Goal: Transaction & Acquisition: Purchase product/service

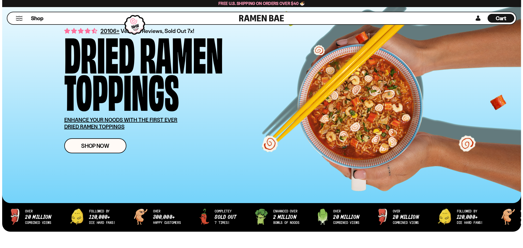
scroll to position [109, 0]
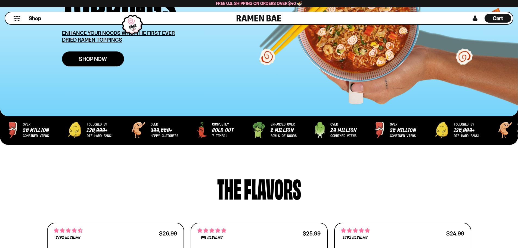
click at [83, 57] on span "Shop Now" at bounding box center [93, 59] width 28 height 6
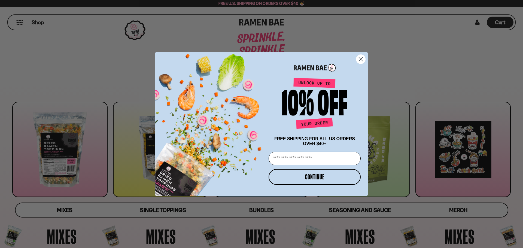
click at [364, 56] on circle "Close dialog" at bounding box center [360, 59] width 9 height 9
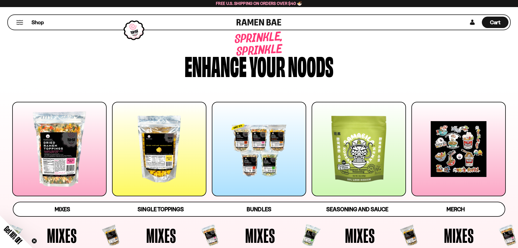
click at [371, 152] on div at bounding box center [359, 149] width 94 height 94
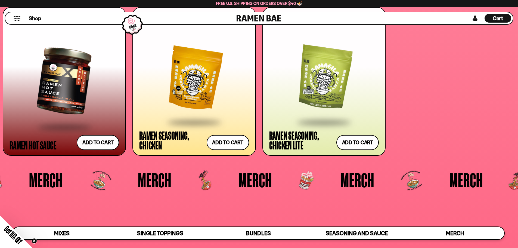
scroll to position [1606, 0]
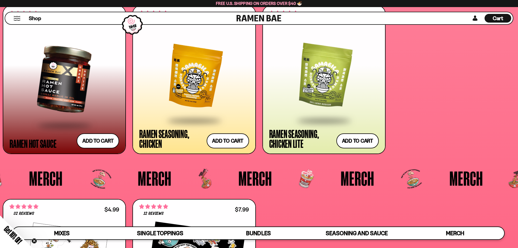
click at [325, 81] on div at bounding box center [324, 76] width 110 height 87
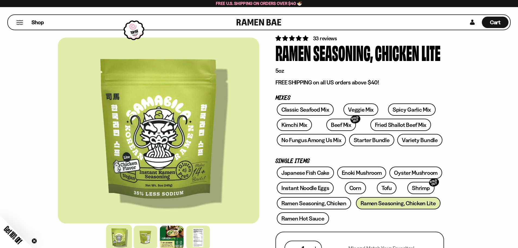
scroll to position [27, 0]
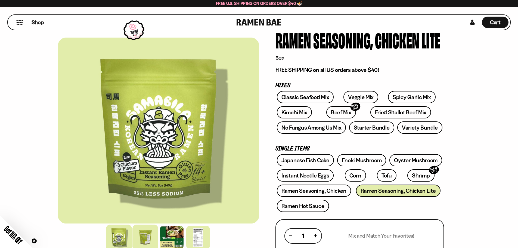
click at [150, 238] on div at bounding box center [146, 238] width 26 height 26
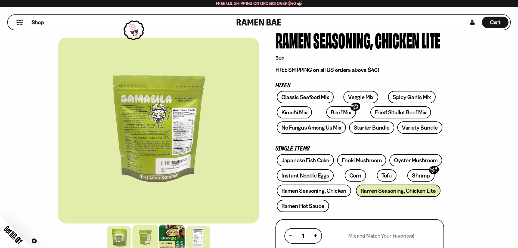
click at [170, 235] on div at bounding box center [172, 238] width 26 height 26
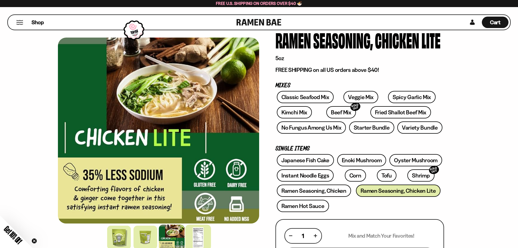
click at [202, 238] on div at bounding box center [198, 238] width 26 height 26
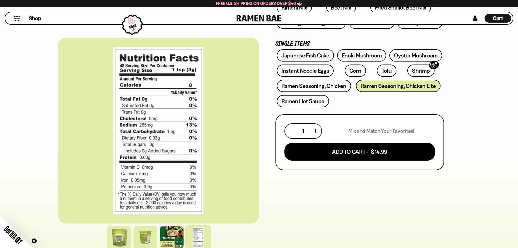
scroll to position [141, 0]
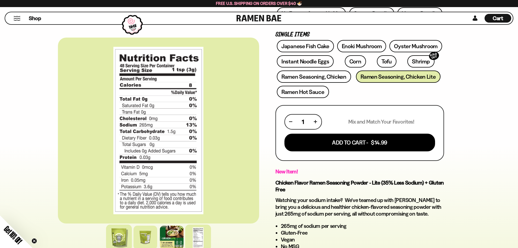
click at [127, 240] on div at bounding box center [119, 238] width 26 height 26
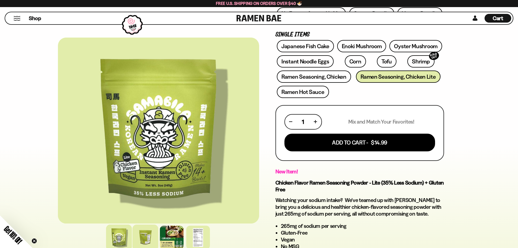
click at [134, 238] on div at bounding box center [146, 238] width 26 height 26
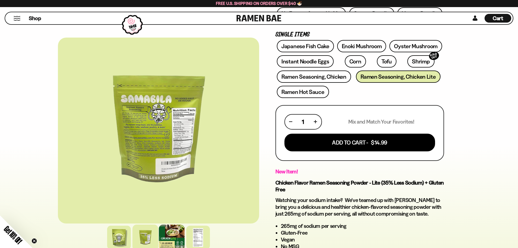
click at [171, 238] on div at bounding box center [172, 238] width 26 height 26
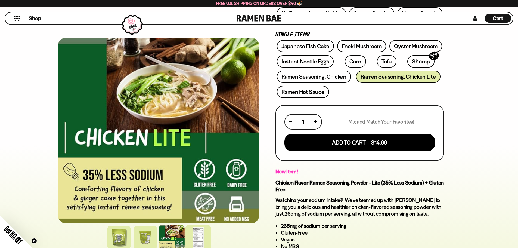
click at [196, 239] on div at bounding box center [198, 238] width 26 height 26
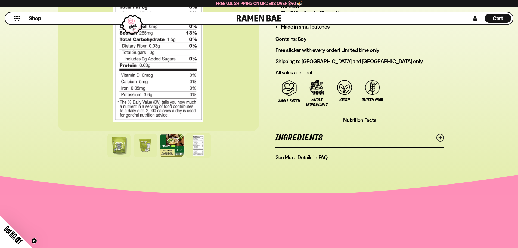
scroll to position [386, 0]
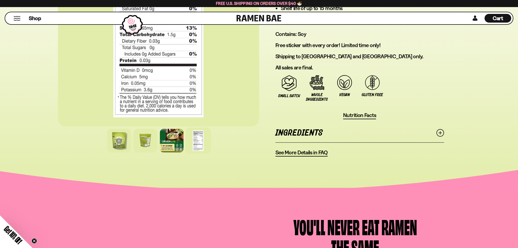
click at [437, 135] on icon at bounding box center [441, 133] width 8 height 8
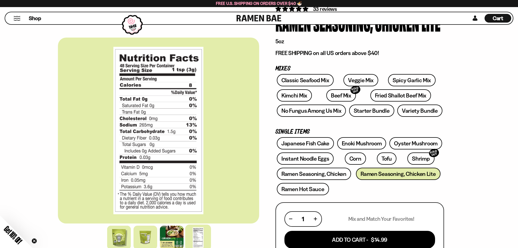
scroll to position [54, 0]
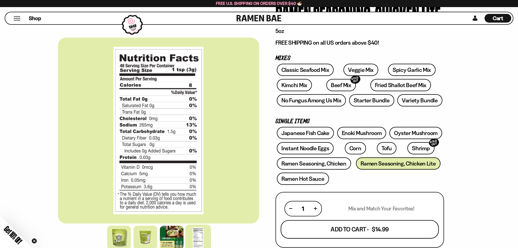
click at [398, 229] on button "Add To Cart - $14.99" at bounding box center [360, 229] width 158 height 19
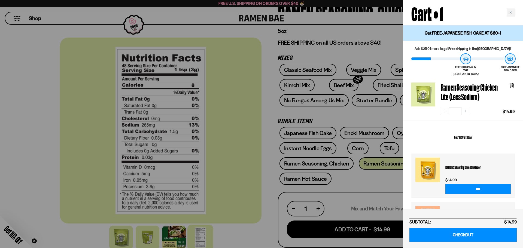
click at [366, 184] on div at bounding box center [261, 124] width 523 height 248
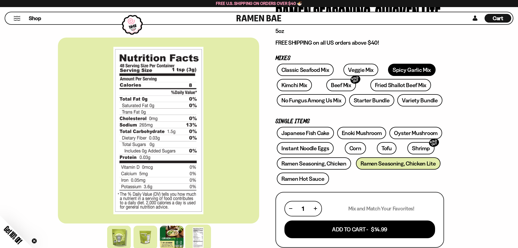
click at [399, 72] on link "Spicy Garlic Mix" at bounding box center [412, 70] width 48 height 12
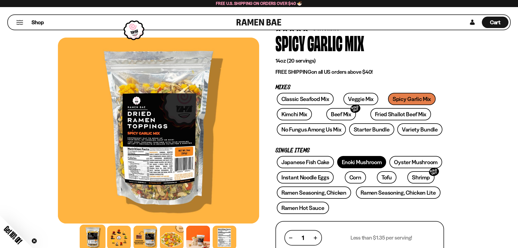
scroll to position [54, 0]
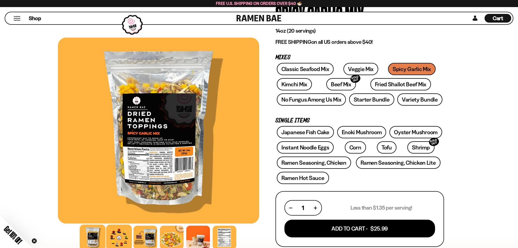
click at [121, 235] on div at bounding box center [119, 238] width 26 height 26
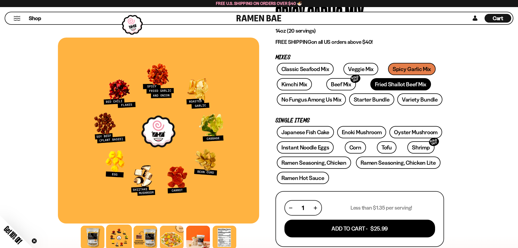
click at [398, 84] on link "Fried Shallot Beef Mix" at bounding box center [401, 84] width 61 height 12
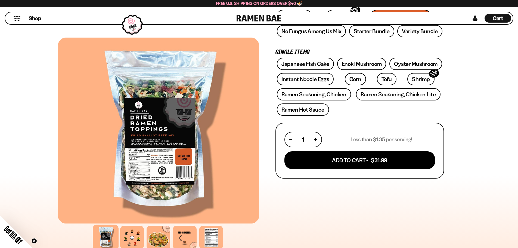
scroll to position [136, 0]
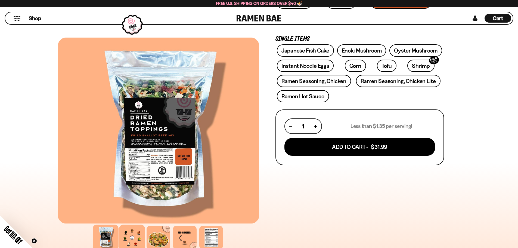
click at [133, 235] on div at bounding box center [132, 238] width 26 height 26
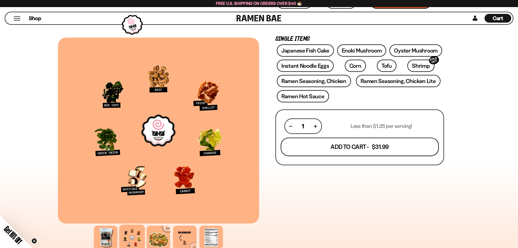
click at [339, 150] on button "Add To Cart - $31.99" at bounding box center [360, 147] width 158 height 19
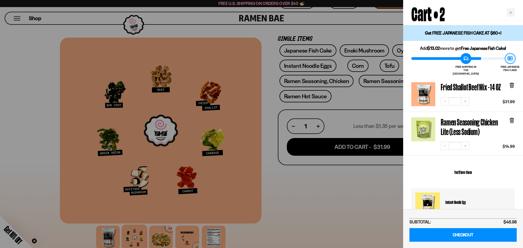
click at [343, 199] on div at bounding box center [261, 124] width 523 height 248
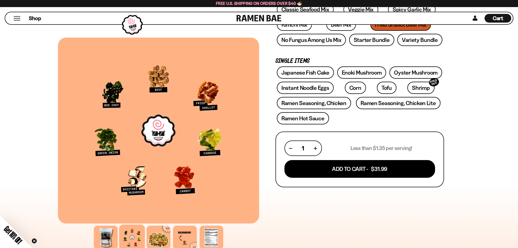
scroll to position [54, 0]
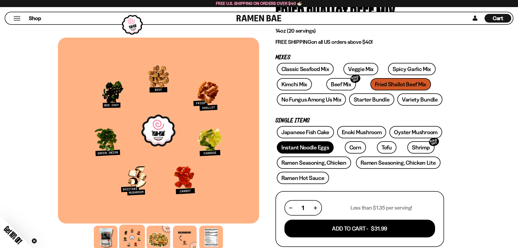
click at [313, 145] on link "Instant Noodle Eggs" at bounding box center [305, 147] width 57 height 12
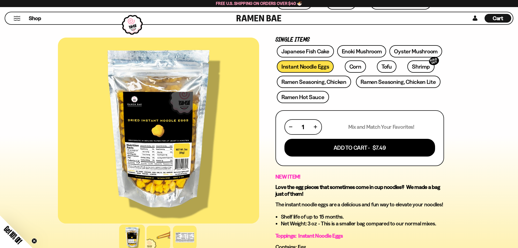
scroll to position [272, 0]
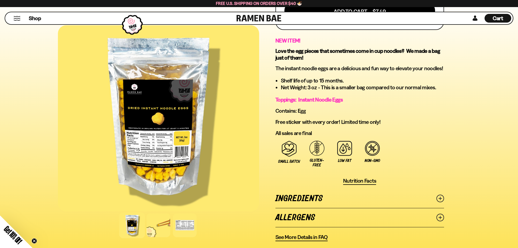
click at [307, 204] on link "Ingredients" at bounding box center [360, 198] width 169 height 19
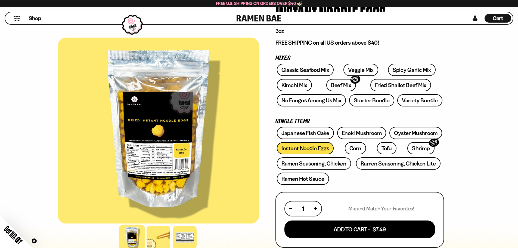
scroll to position [27, 0]
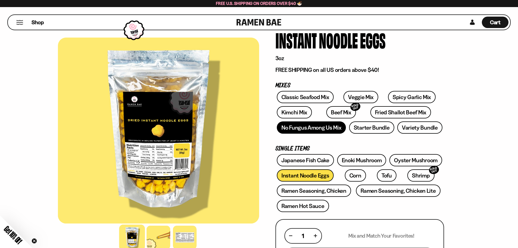
click at [312, 130] on link "No Fungus Among Us Mix" at bounding box center [311, 127] width 69 height 12
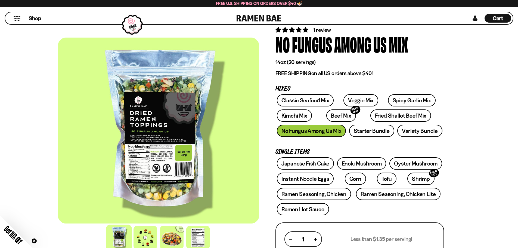
scroll to position [82, 0]
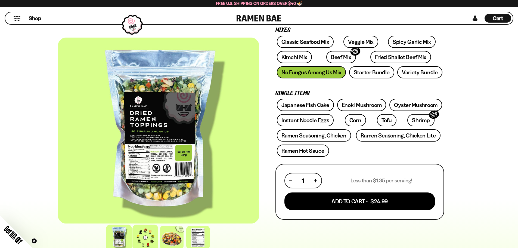
click at [142, 234] on div at bounding box center [146, 238] width 26 height 26
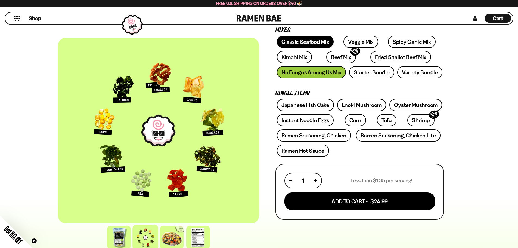
click at [311, 42] on link "Classic Seafood Mix" at bounding box center [305, 42] width 57 height 12
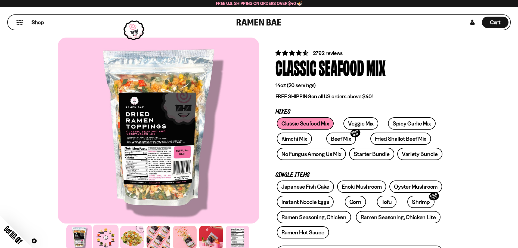
click at [109, 236] on div at bounding box center [106, 238] width 26 height 26
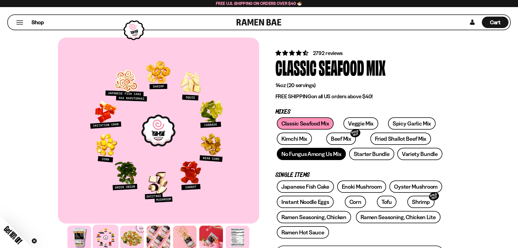
click at [331, 155] on link "No Fungus Among Us Mix" at bounding box center [311, 154] width 69 height 12
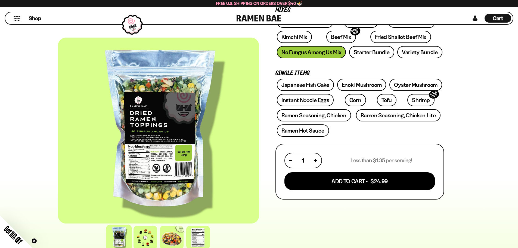
scroll to position [136, 0]
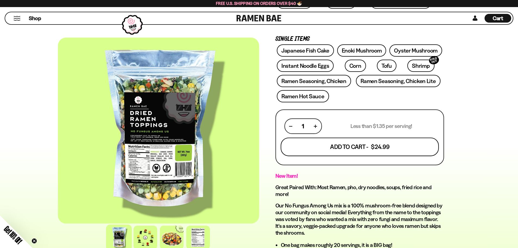
click at [380, 144] on button "Add To Cart - $24.99" at bounding box center [360, 147] width 158 height 19
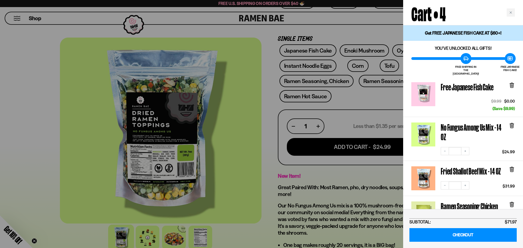
click at [244, 182] on div at bounding box center [261, 124] width 523 height 248
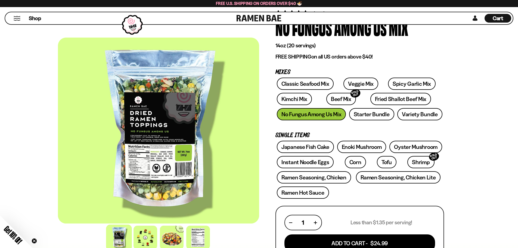
scroll to position [27, 0]
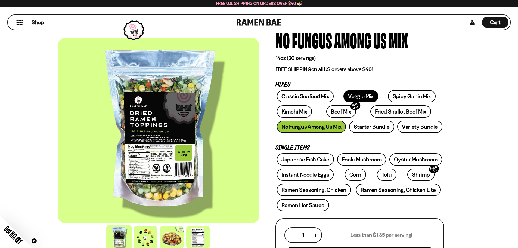
click at [357, 96] on link "Veggie Mix" at bounding box center [361, 96] width 35 height 12
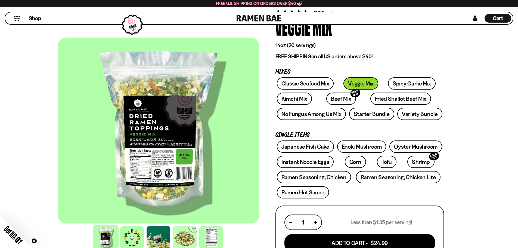
scroll to position [82, 0]
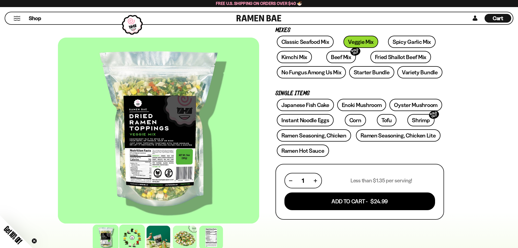
click at [127, 234] on div at bounding box center [132, 238] width 26 height 26
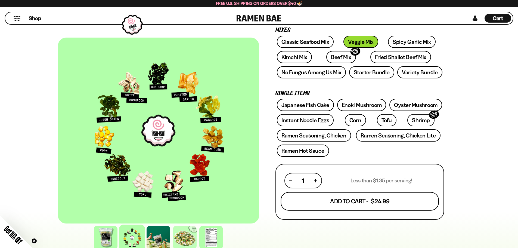
click at [308, 202] on button "Add To Cart - $24.99" at bounding box center [360, 201] width 158 height 19
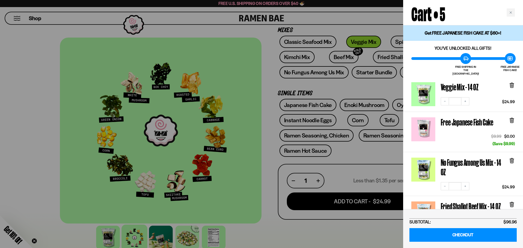
click at [308, 70] on div at bounding box center [261, 124] width 523 height 248
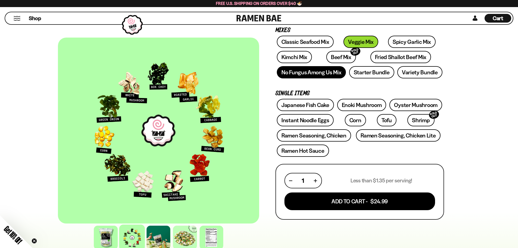
click at [308, 70] on link "No Fungus Among Us Mix" at bounding box center [311, 72] width 69 height 12
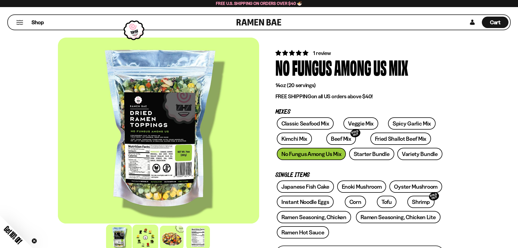
click at [142, 236] on div at bounding box center [146, 238] width 26 height 26
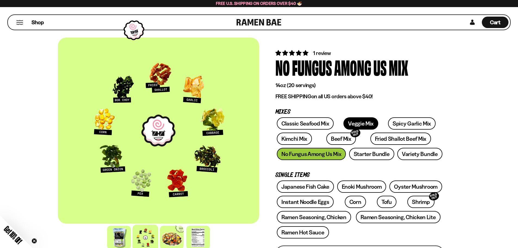
click at [352, 124] on link "Veggie Mix" at bounding box center [361, 123] width 35 height 12
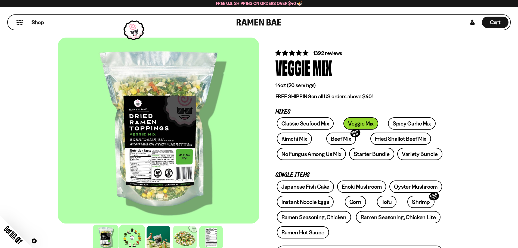
click at [127, 240] on div at bounding box center [132, 238] width 26 height 26
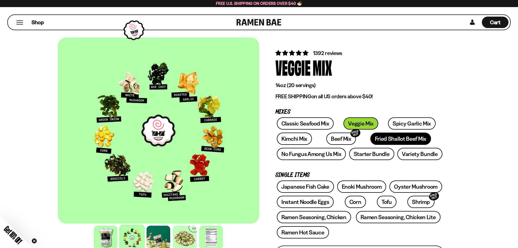
click at [374, 139] on link "Fried Shallot Beef Mix" at bounding box center [401, 139] width 61 height 12
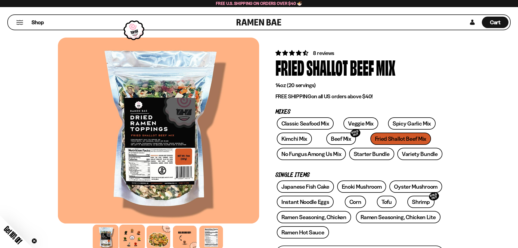
click at [136, 234] on div at bounding box center [132, 238] width 26 height 26
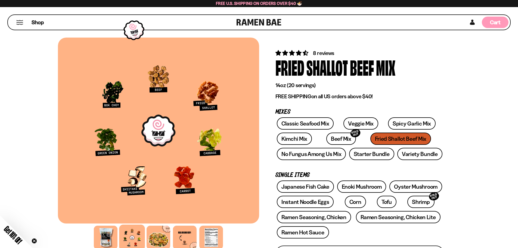
click at [492, 22] on span "Cart" at bounding box center [495, 22] width 11 height 7
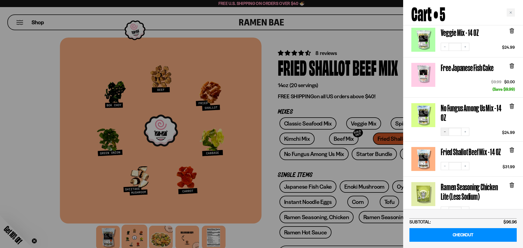
scroll to position [82, 0]
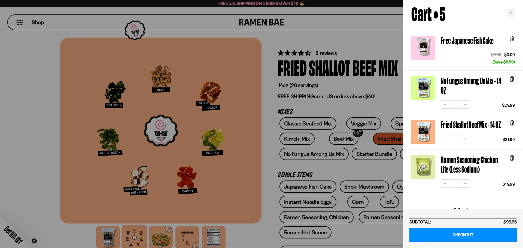
click at [511, 121] on icon at bounding box center [511, 123] width 3 height 4
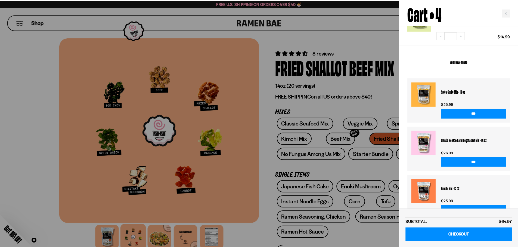
scroll to position [202, 0]
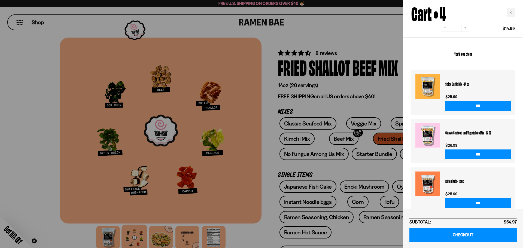
click at [292, 137] on div at bounding box center [261, 124] width 523 height 248
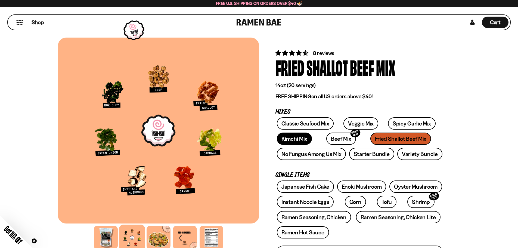
click at [292, 137] on link "Kimchi Mix" at bounding box center [294, 139] width 35 height 12
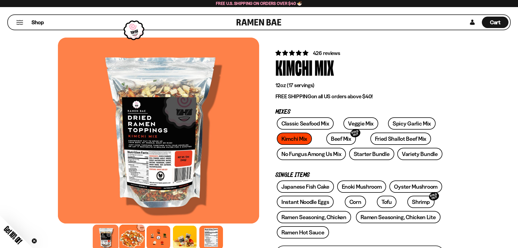
click at [131, 241] on div at bounding box center [132, 238] width 26 height 26
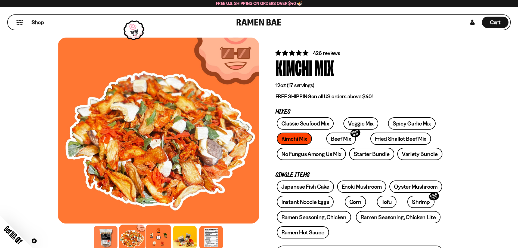
click at [153, 241] on div at bounding box center [159, 238] width 26 height 26
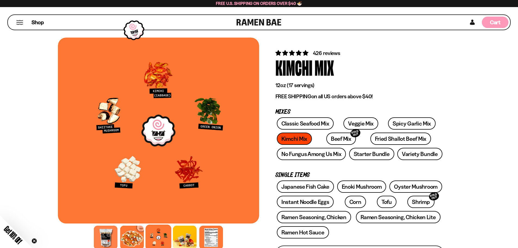
click at [494, 23] on span "Cart" at bounding box center [495, 22] width 11 height 7
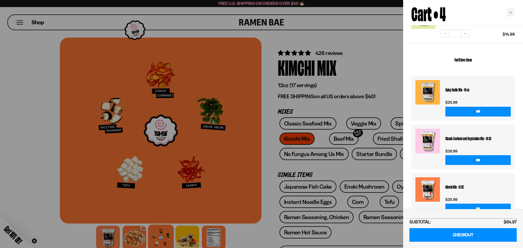
scroll to position [202, 0]
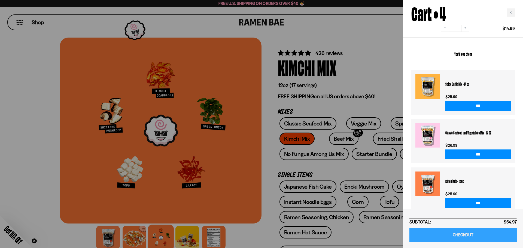
click at [457, 234] on link "CHECKOUT" at bounding box center [462, 235] width 107 height 14
